Goal: Find specific page/section: Find specific page/section

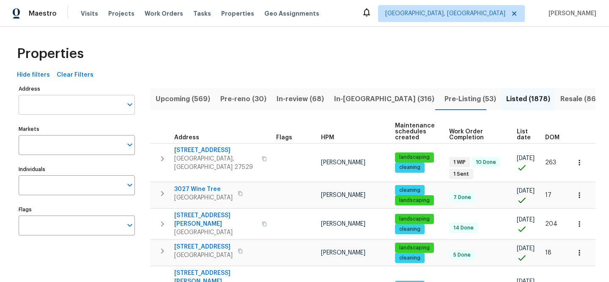
click at [61, 105] on input "Address" at bounding box center [71, 105] width 104 height 20
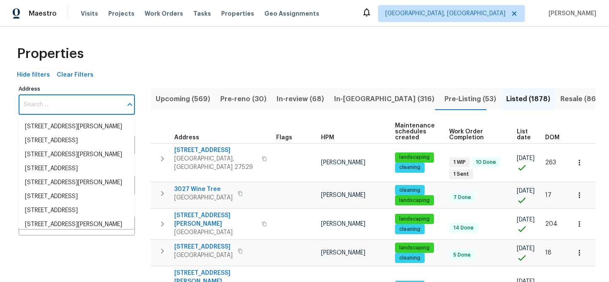
paste input "1235 138th St E"
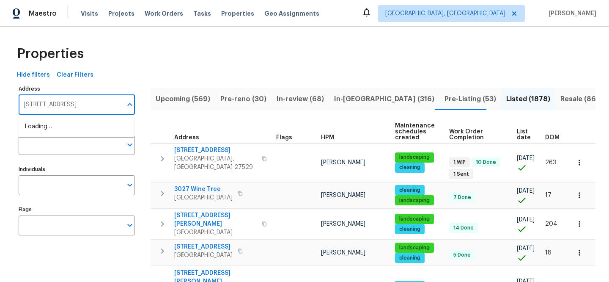
type input "1235 138th St E"
click at [82, 131] on li "1235 138th St E Rosemount MN 55068" at bounding box center [76, 127] width 116 height 14
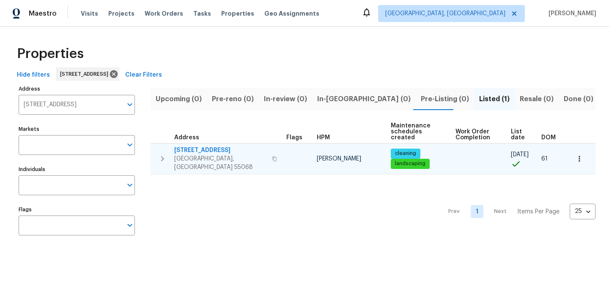
click at [198, 151] on span "1235 138th St E" at bounding box center [220, 150] width 93 height 8
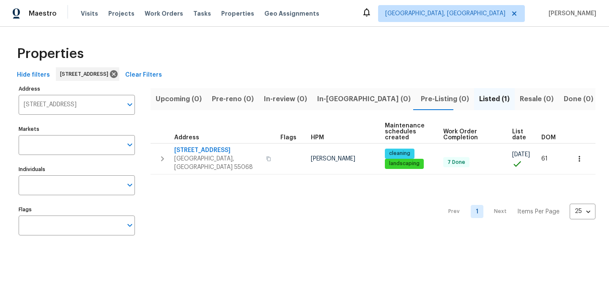
click at [162, 74] on span "Clear Filters" at bounding box center [143, 75] width 37 height 11
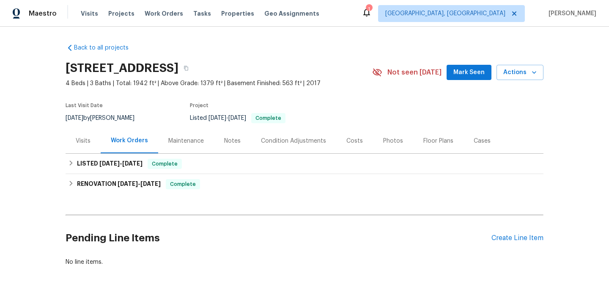
click at [81, 137] on div "Visits" at bounding box center [83, 141] width 15 height 8
